Goal: Find specific page/section: Find specific page/section

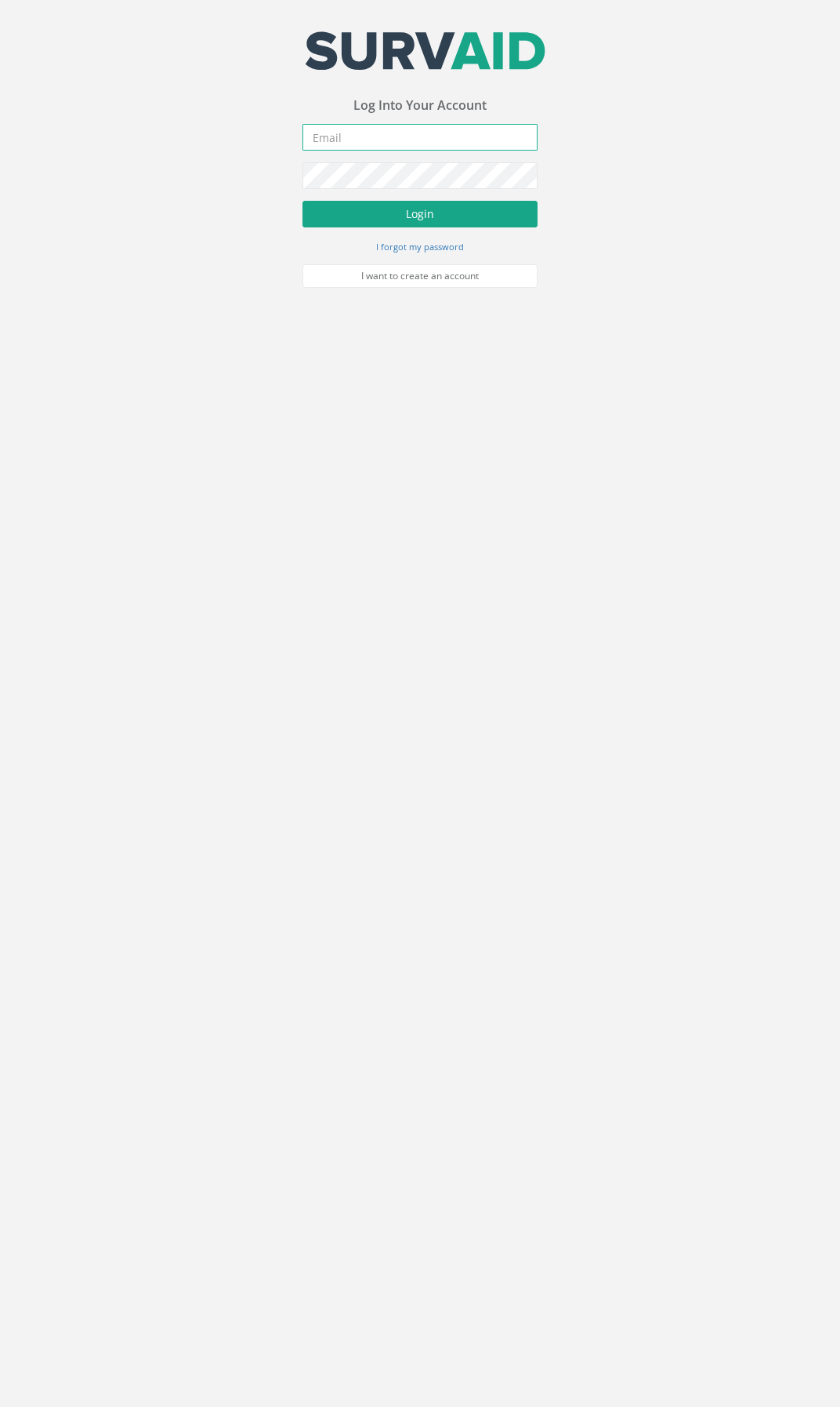
type input "[EMAIL_ADDRESS][DOMAIN_NAME]"
click at [417, 220] on button "Login" at bounding box center [420, 214] width 235 height 27
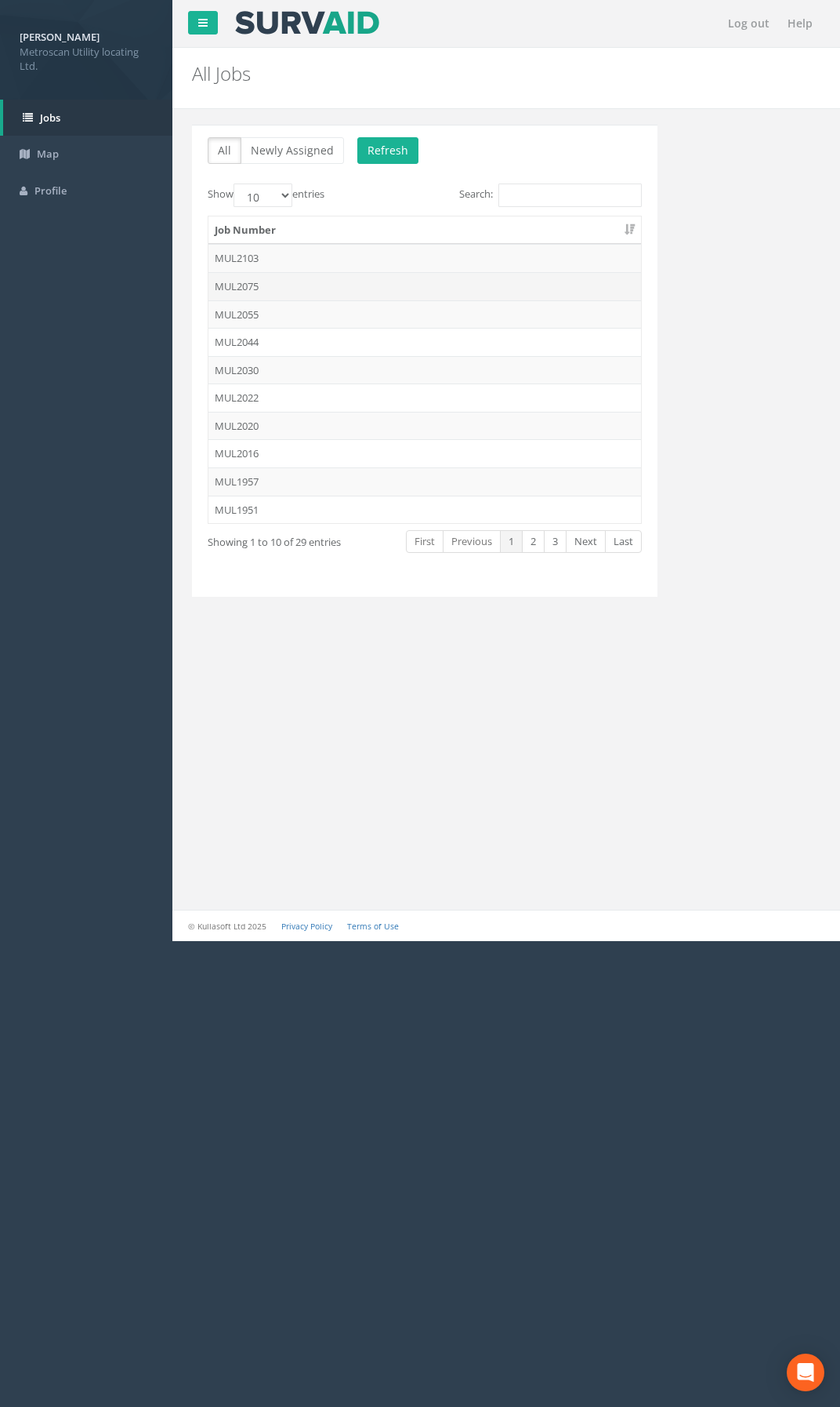
click at [274, 293] on td "MUL2075" at bounding box center [424, 285] width 433 height 28
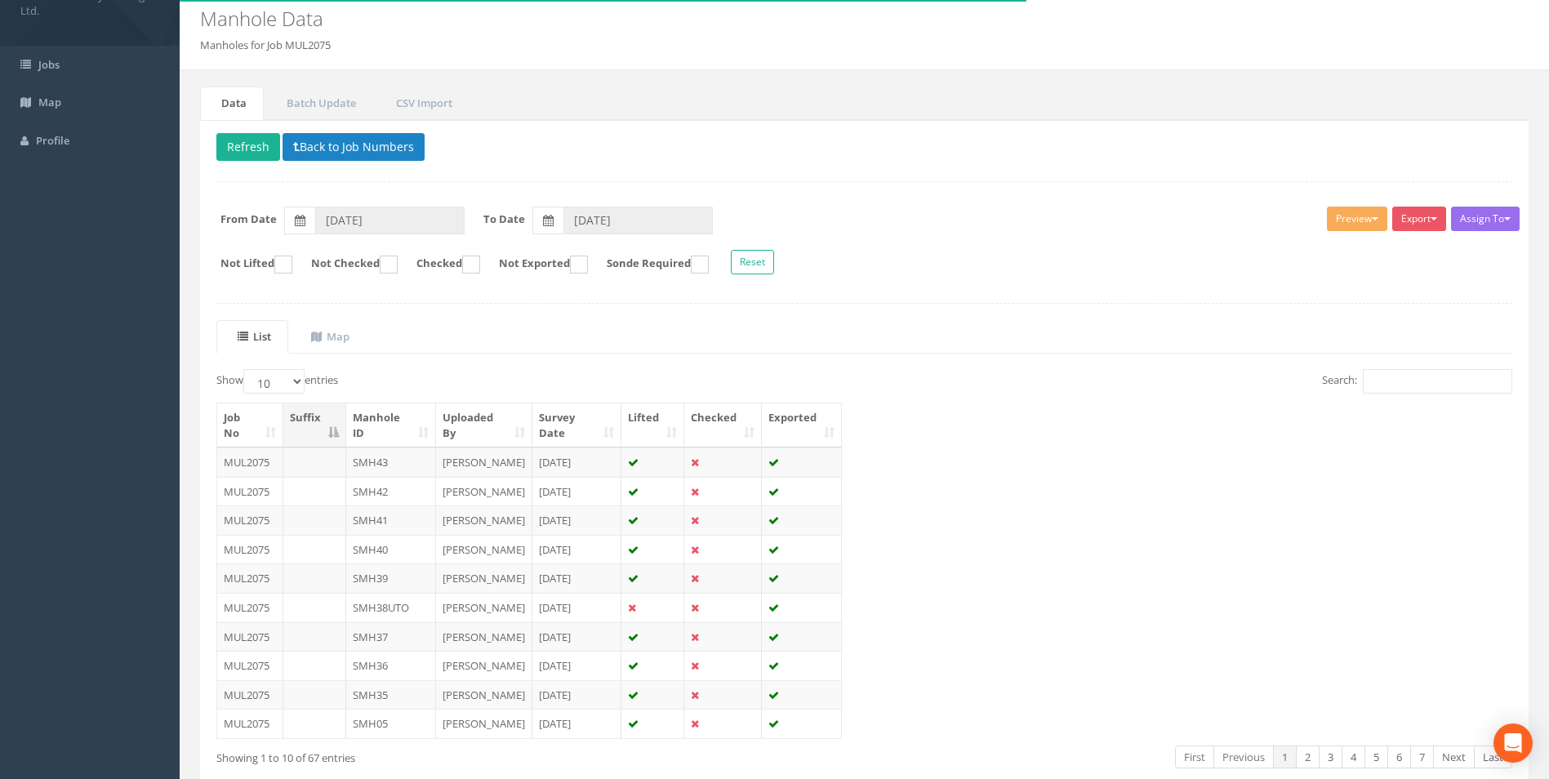
scroll to position [147, 0]
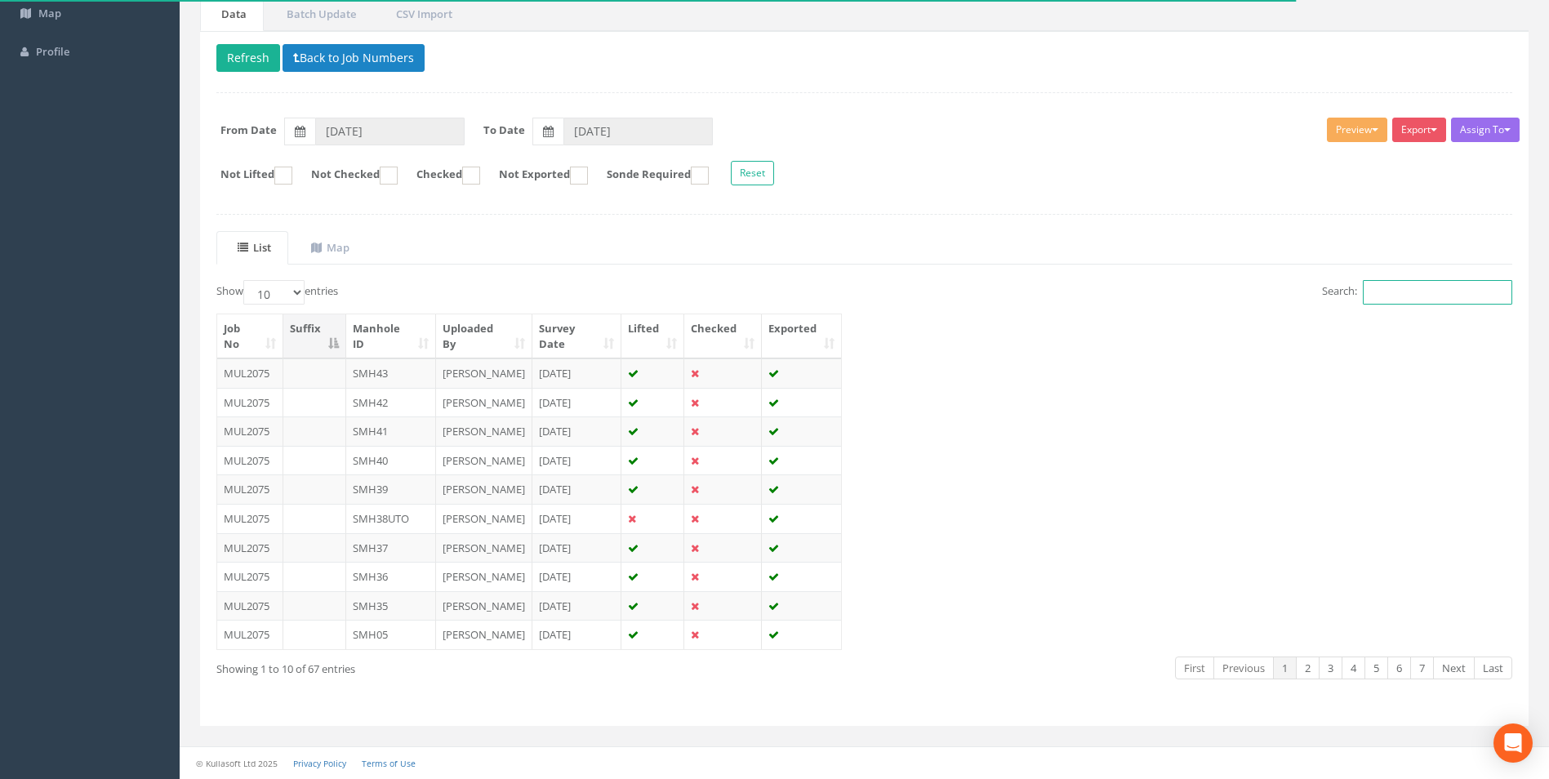
click at [874, 292] on input "Search:" at bounding box center [1437, 292] width 149 height 24
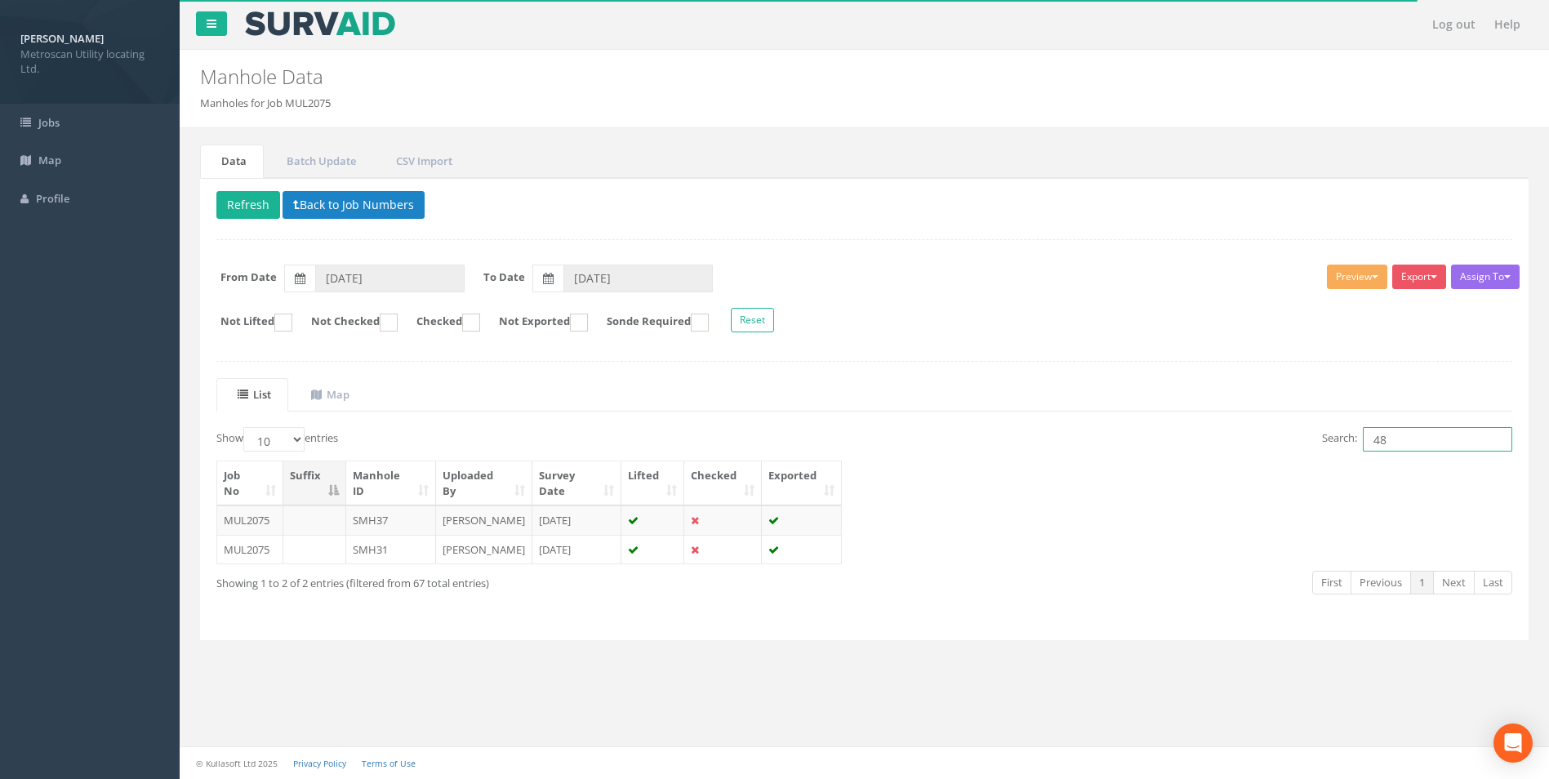
scroll to position [0, 0]
type input "4"
type input "48"
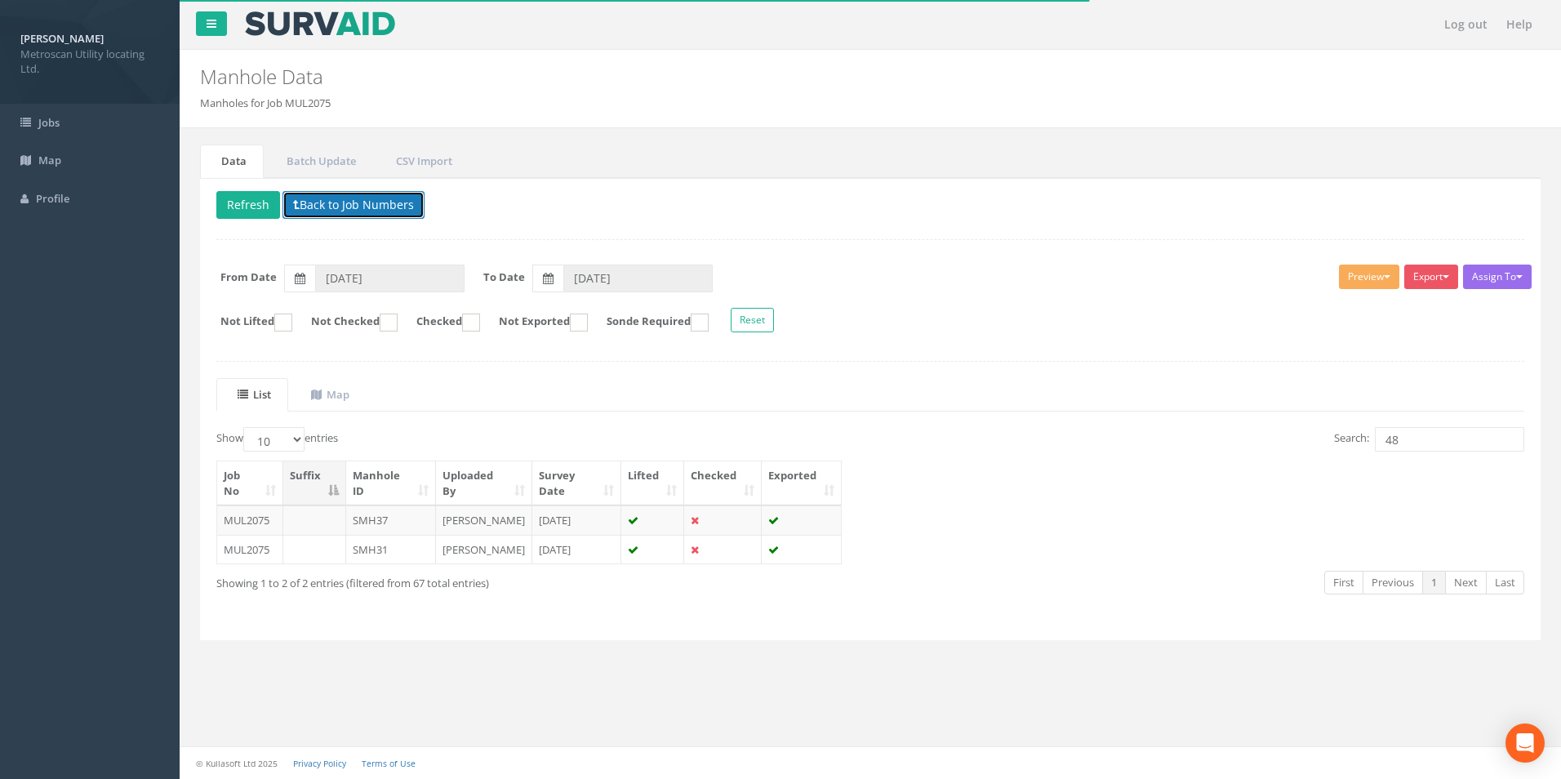
click at [302, 200] on button "Back to Job Numbers" at bounding box center [354, 205] width 142 height 28
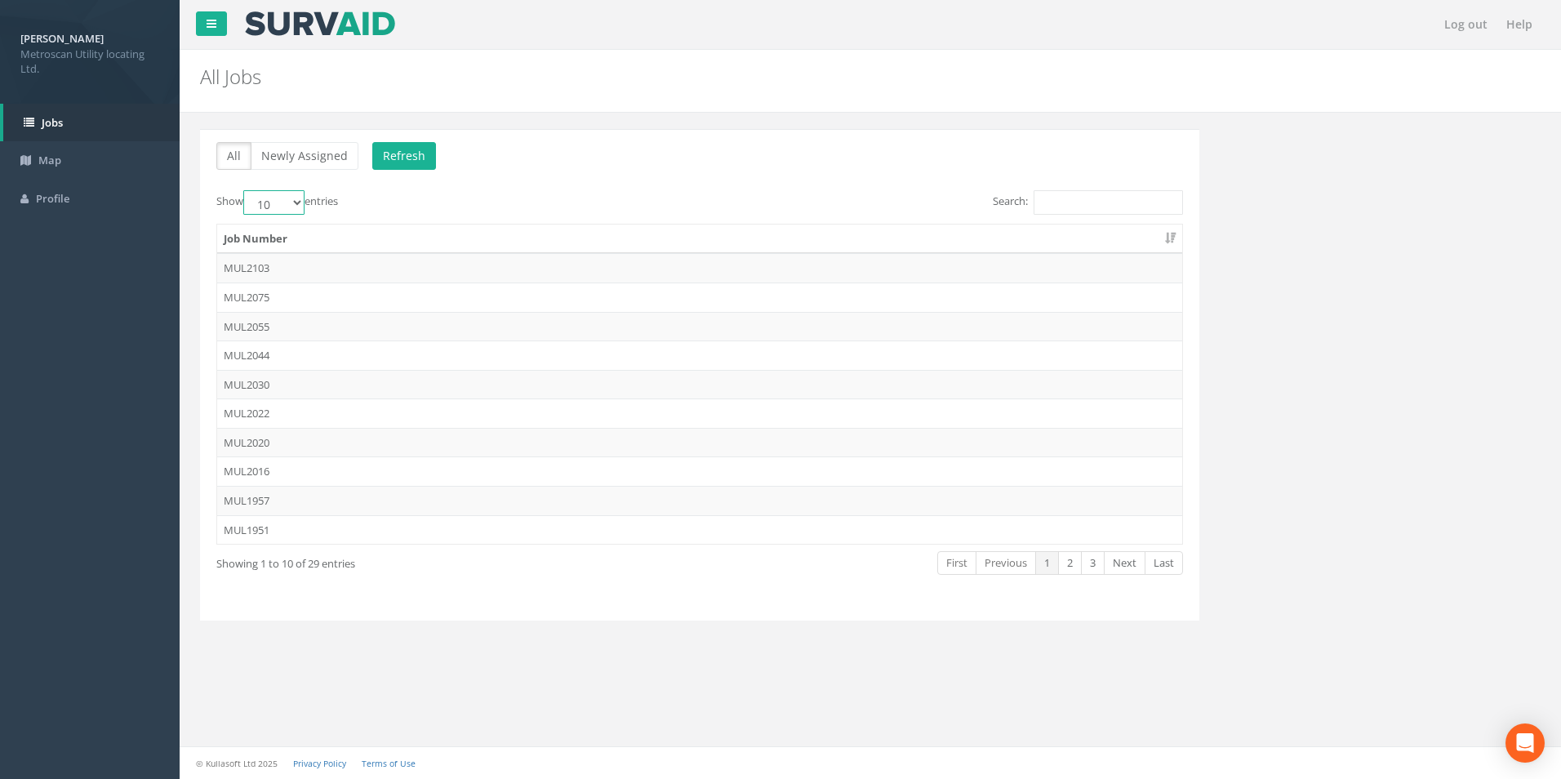
click at [282, 205] on select "10 25 50 100" at bounding box center [273, 202] width 61 height 24
select select "100"
click at [246, 190] on select "10 25 50 100" at bounding box center [273, 202] width 61 height 24
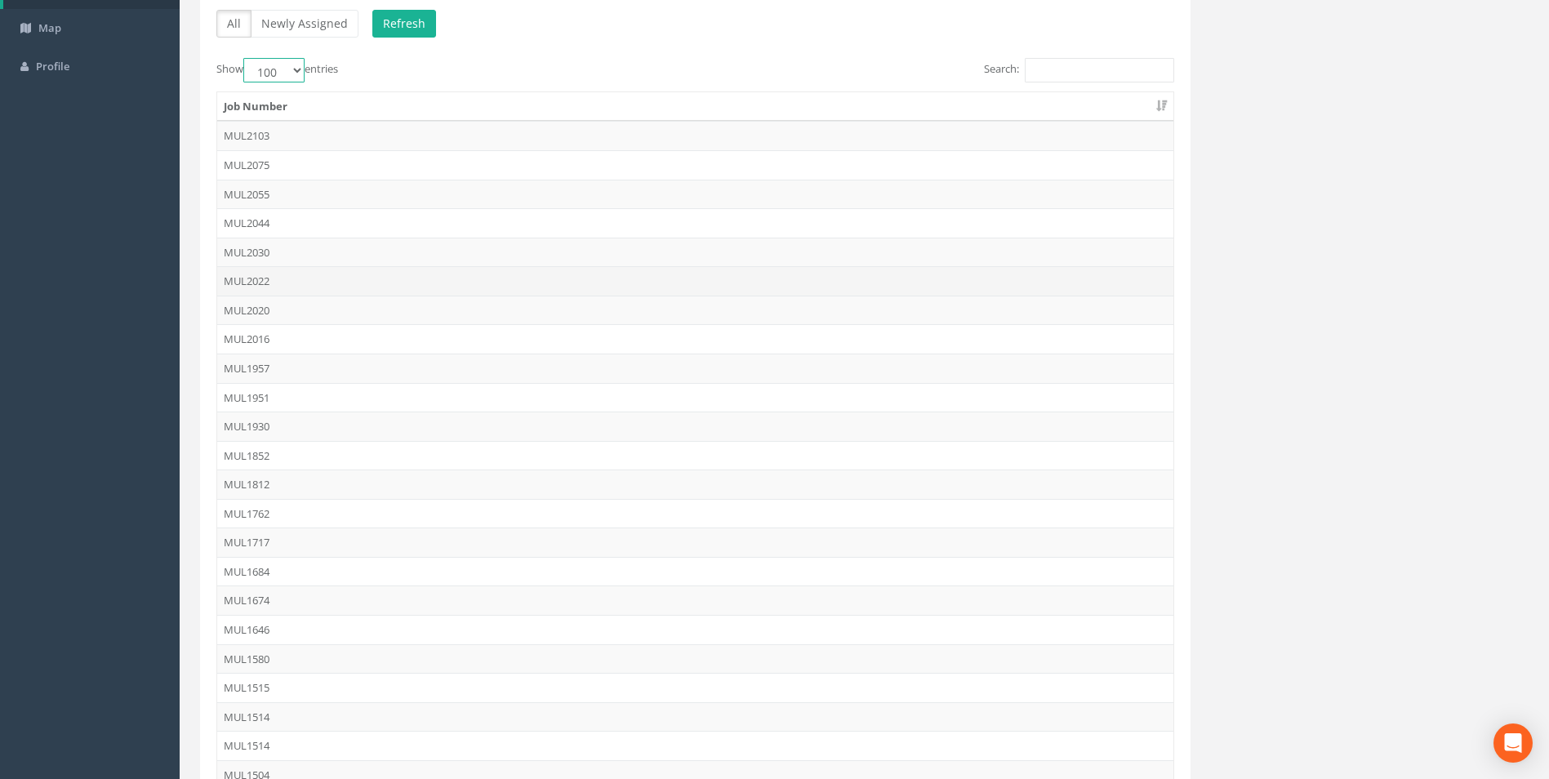
scroll to position [447, 0]
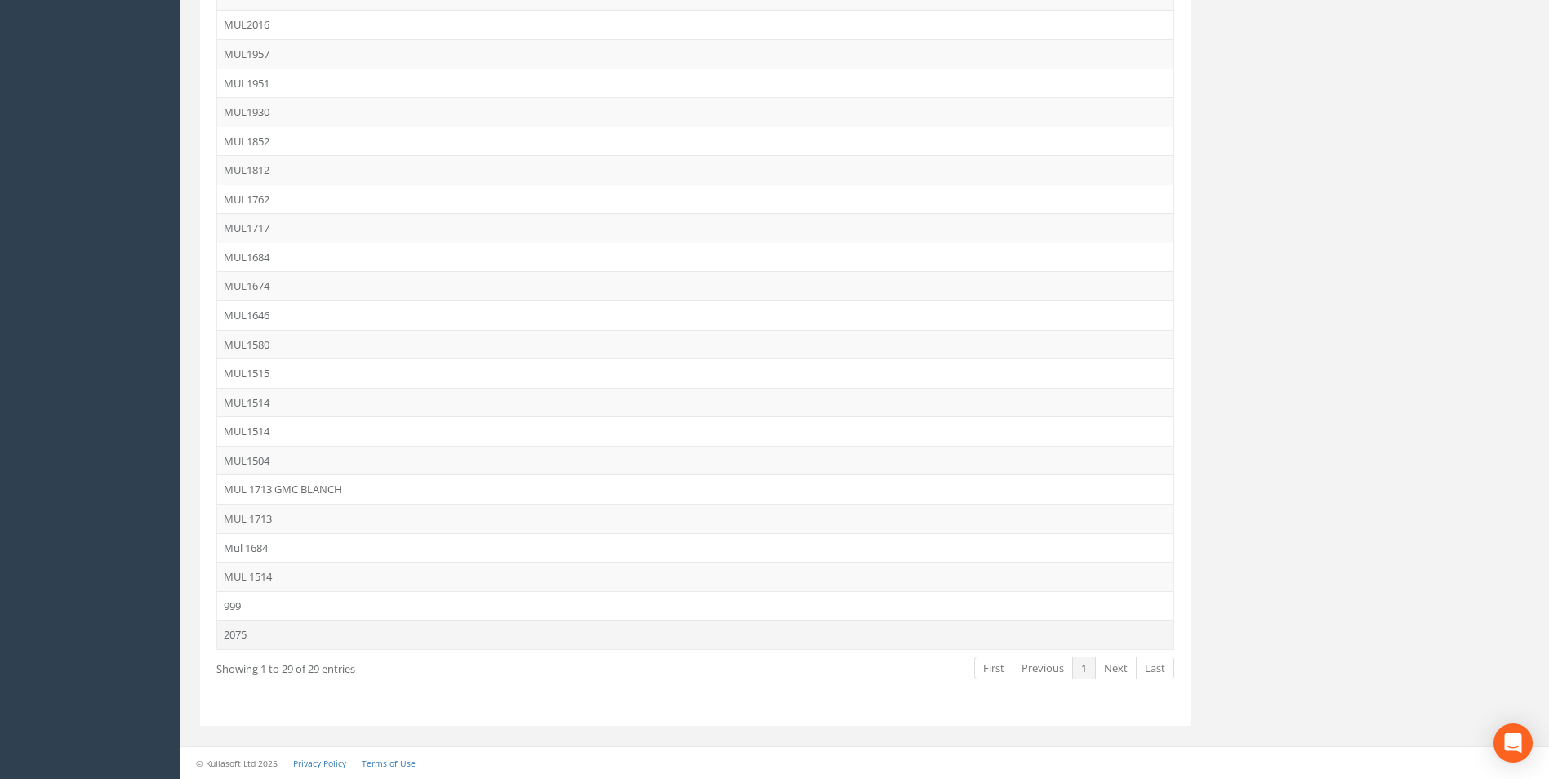
click at [287, 627] on td "2075" at bounding box center [695, 634] width 956 height 29
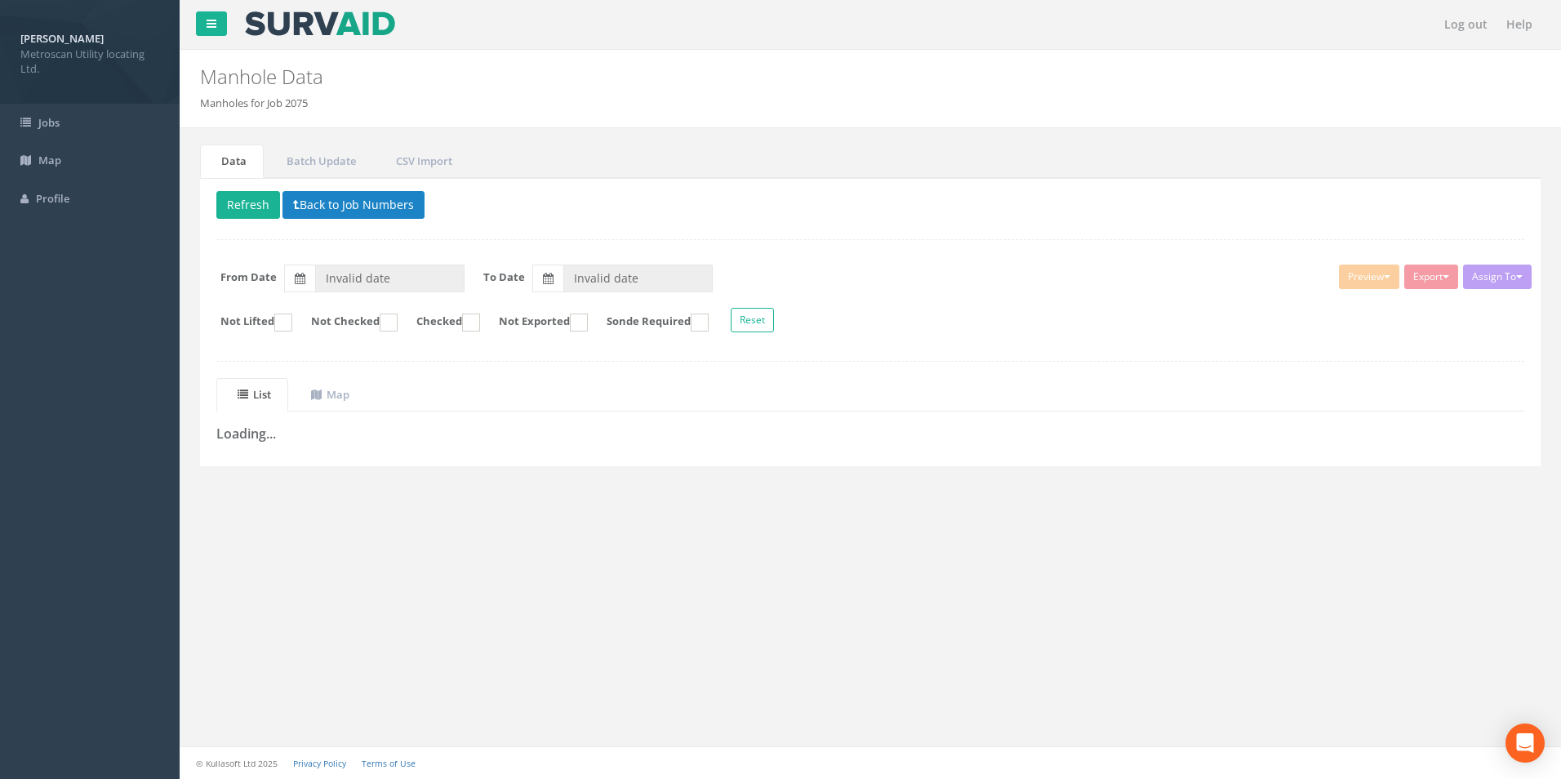
type input "[DATE]"
